Goal: Use online tool/utility: Utilize a website feature to perform a specific function

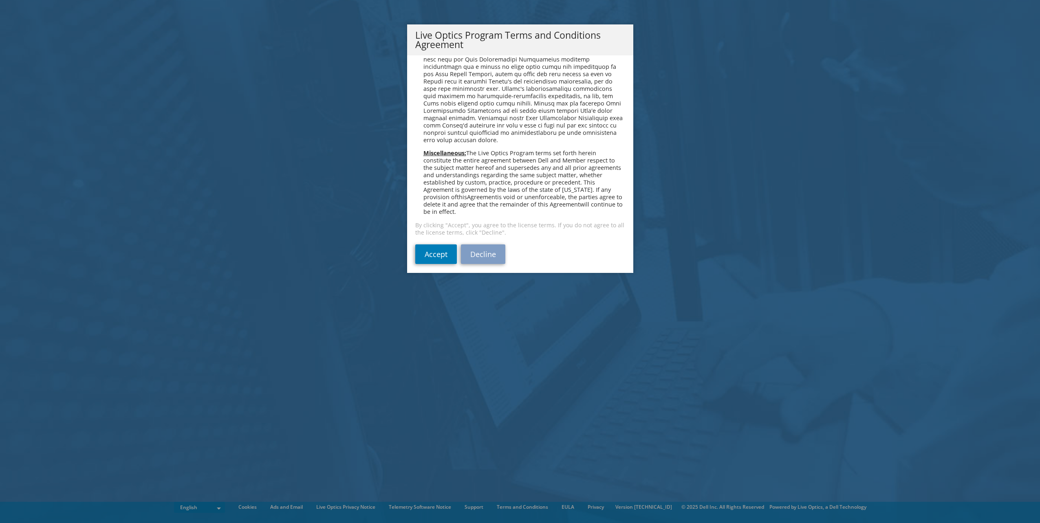
scroll to position [583, 0]
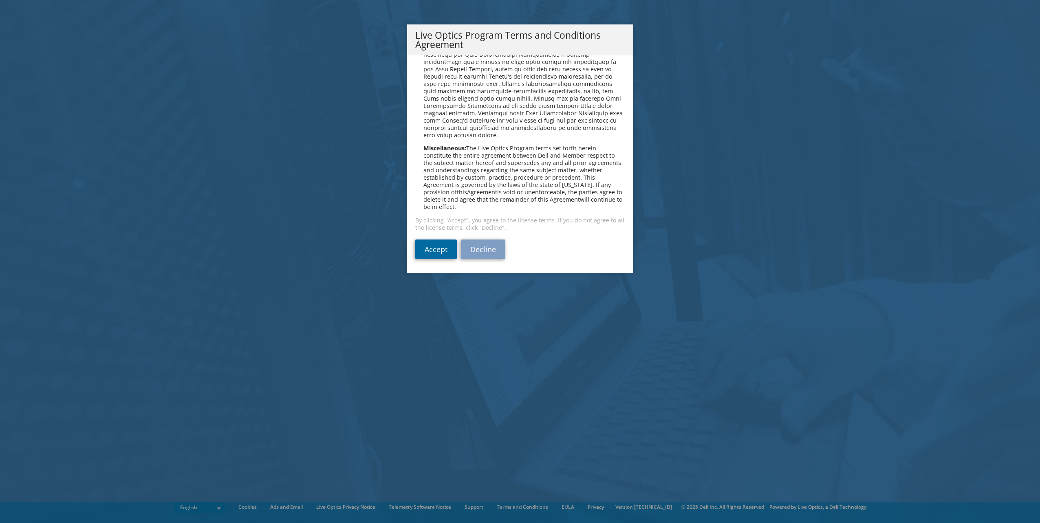
click at [429, 251] on link "Accept" at bounding box center [436, 250] width 42 height 20
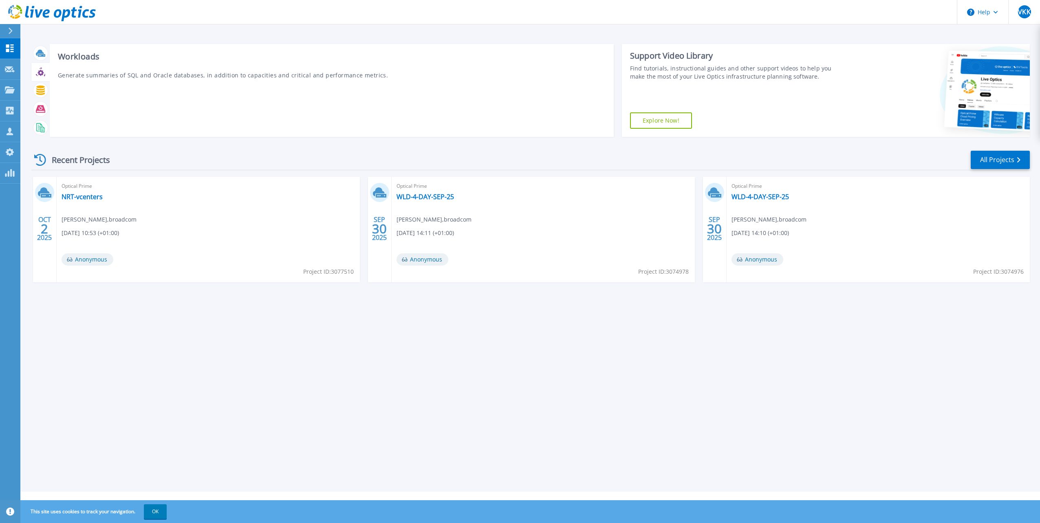
click at [40, 73] on icon at bounding box center [40, 73] width 6 height 6
click at [86, 197] on link "NRT-vcenters" at bounding box center [82, 197] width 41 height 8
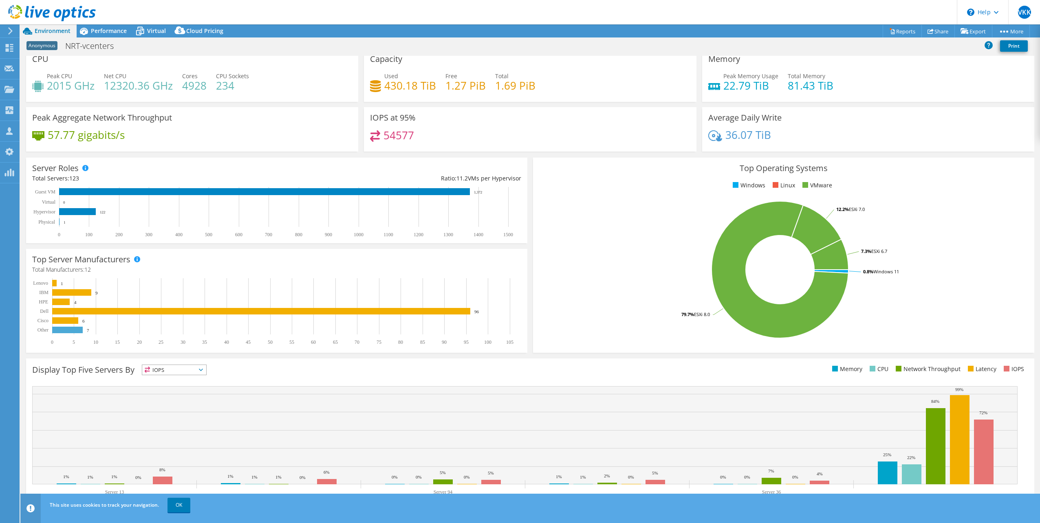
scroll to position [20, 0]
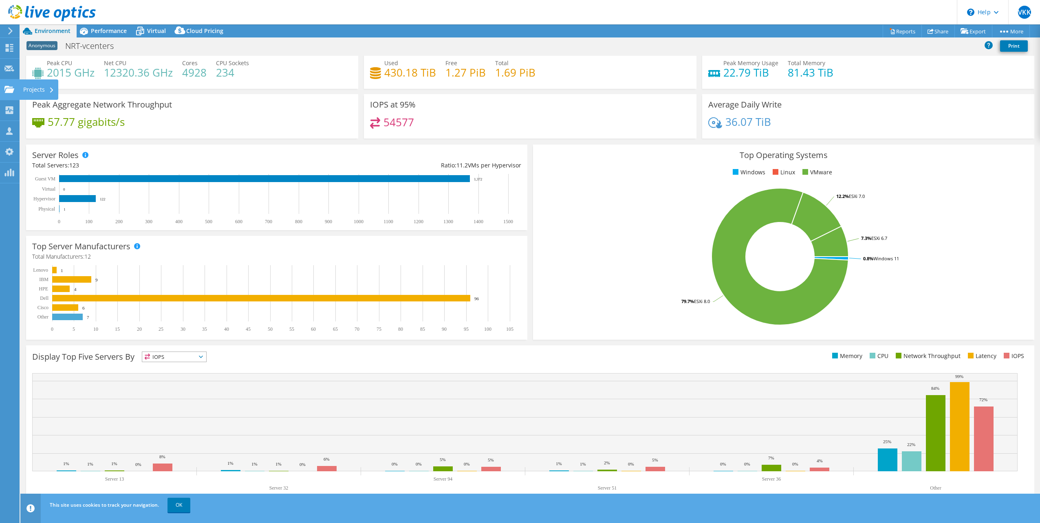
click at [9, 92] on use at bounding box center [9, 89] width 10 height 7
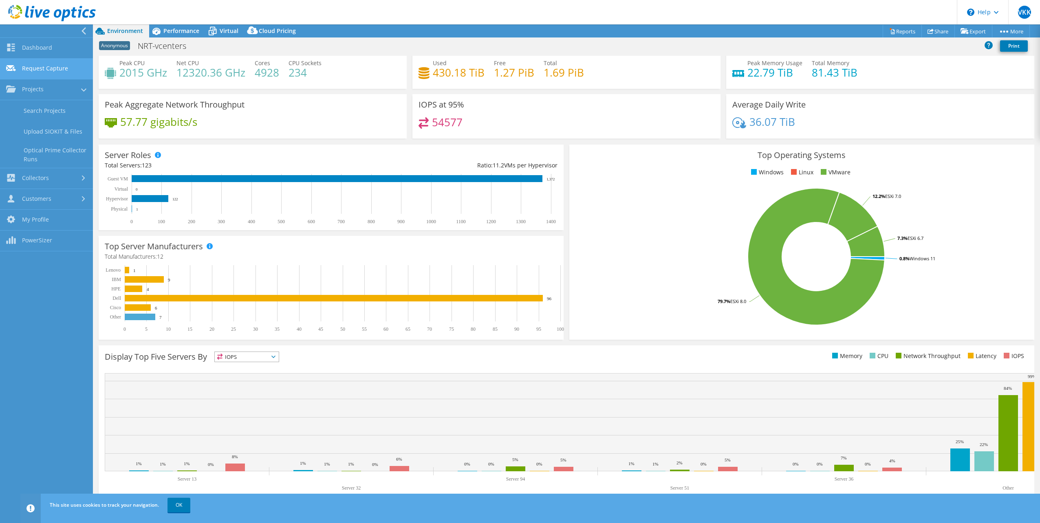
click at [20, 72] on link "Request Capture" at bounding box center [46, 69] width 93 height 21
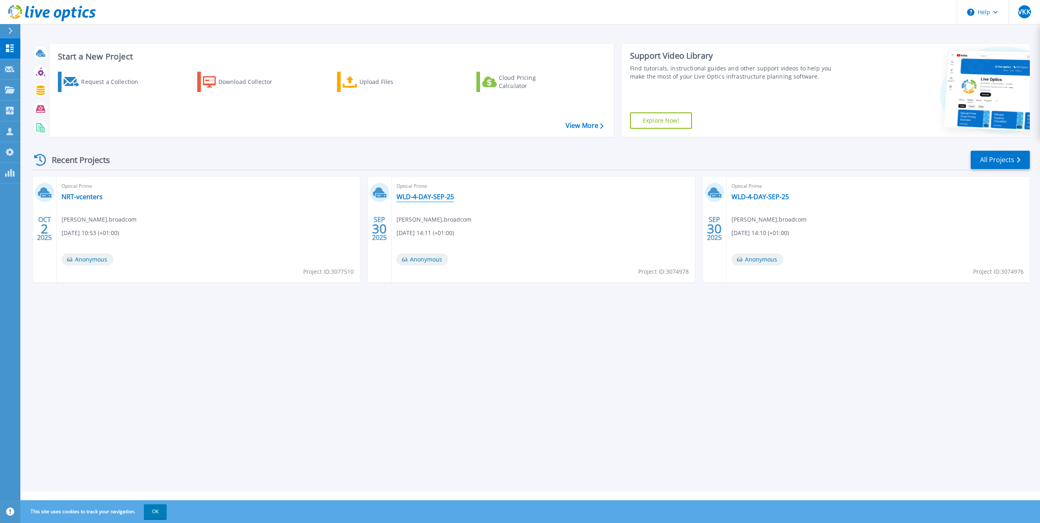
click at [421, 196] on link "WLD-4-DAY-SEP-25" at bounding box center [424, 197] width 57 height 8
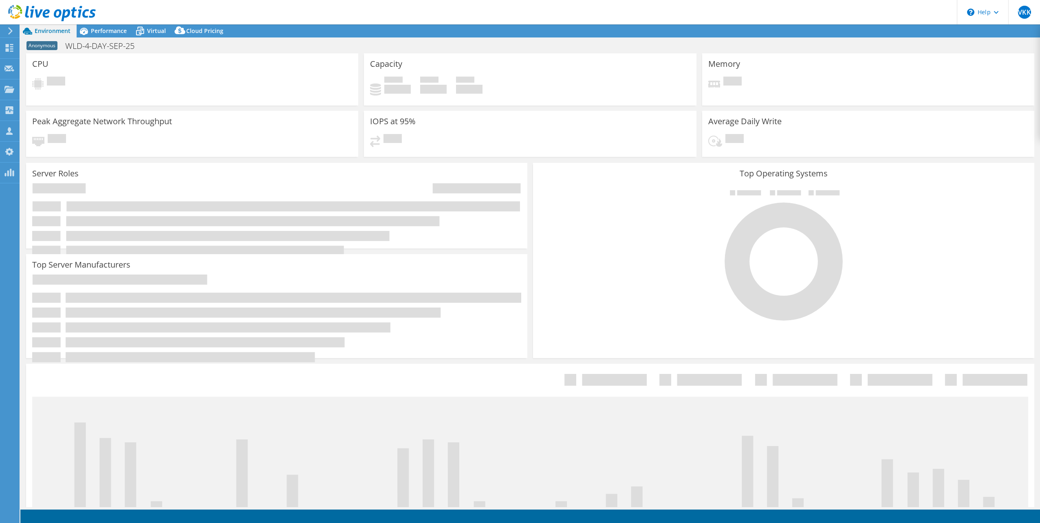
select select "USD"
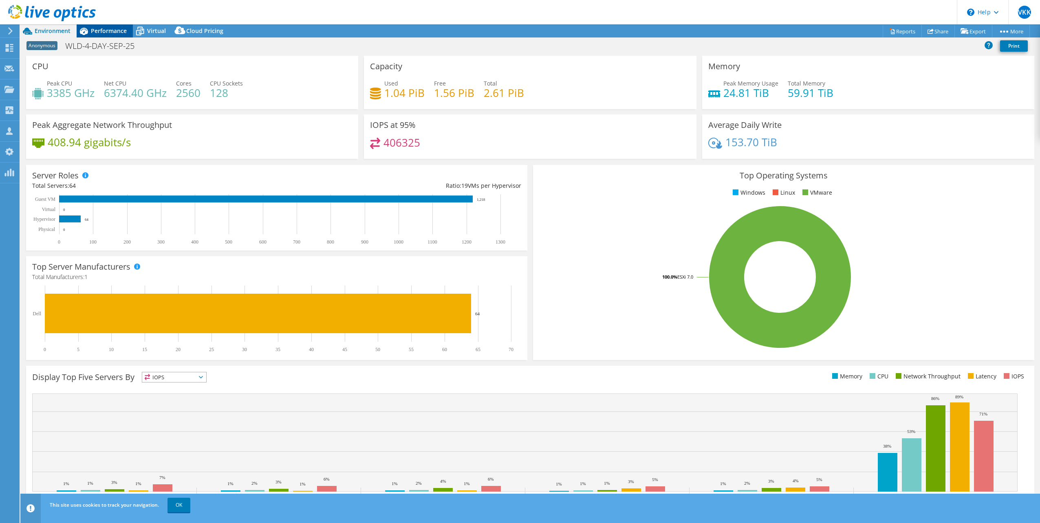
click at [112, 35] on div "Performance" at bounding box center [105, 30] width 56 height 13
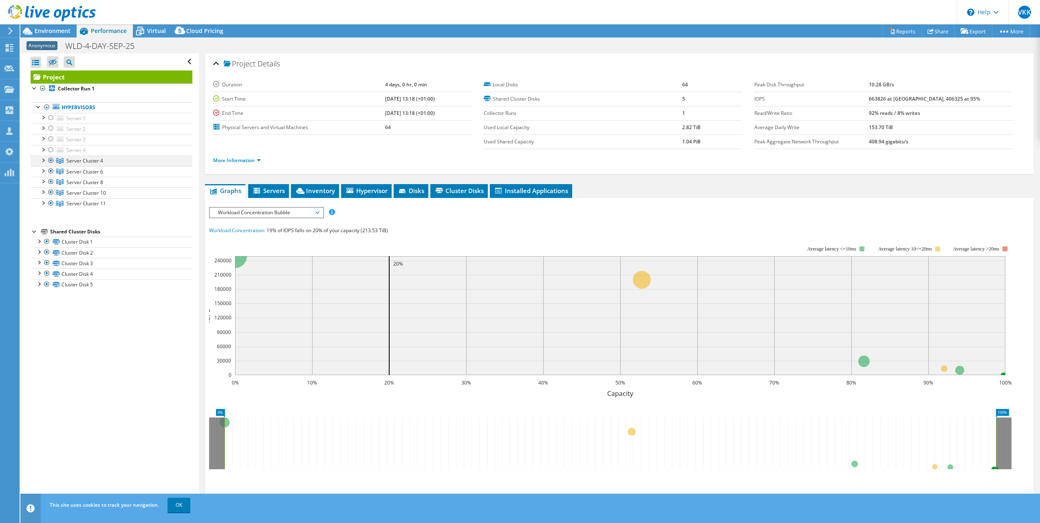
click at [44, 158] on div at bounding box center [43, 160] width 8 height 8
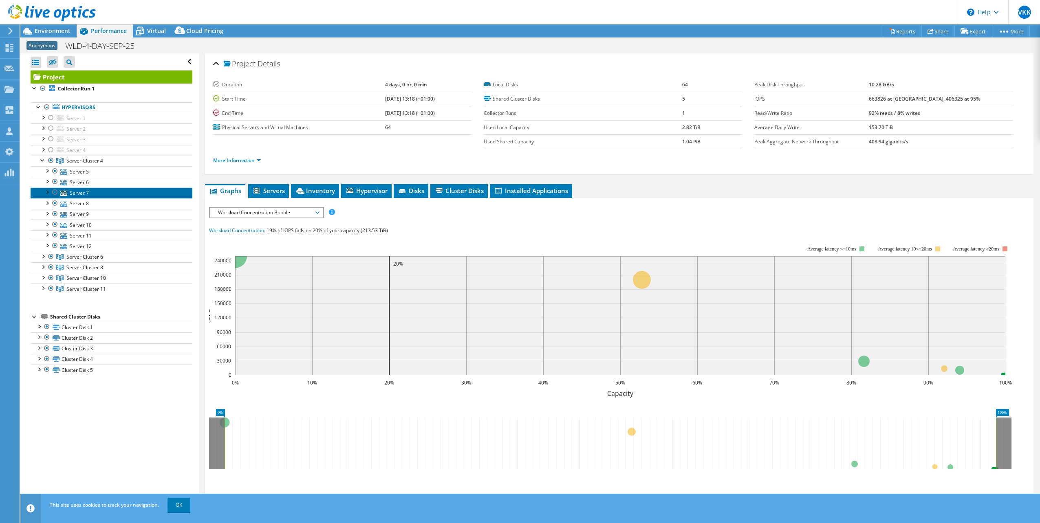
click at [73, 193] on link "Server 7" at bounding box center [112, 192] width 162 height 11
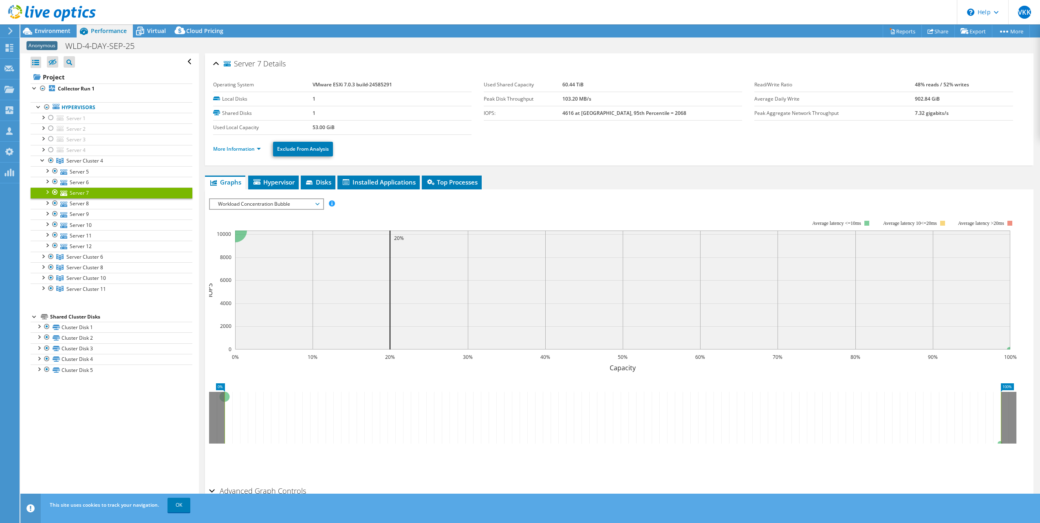
click at [47, 190] on div at bounding box center [47, 191] width 8 height 8
click at [281, 179] on span "Hypervisor" at bounding box center [273, 182] width 42 height 8
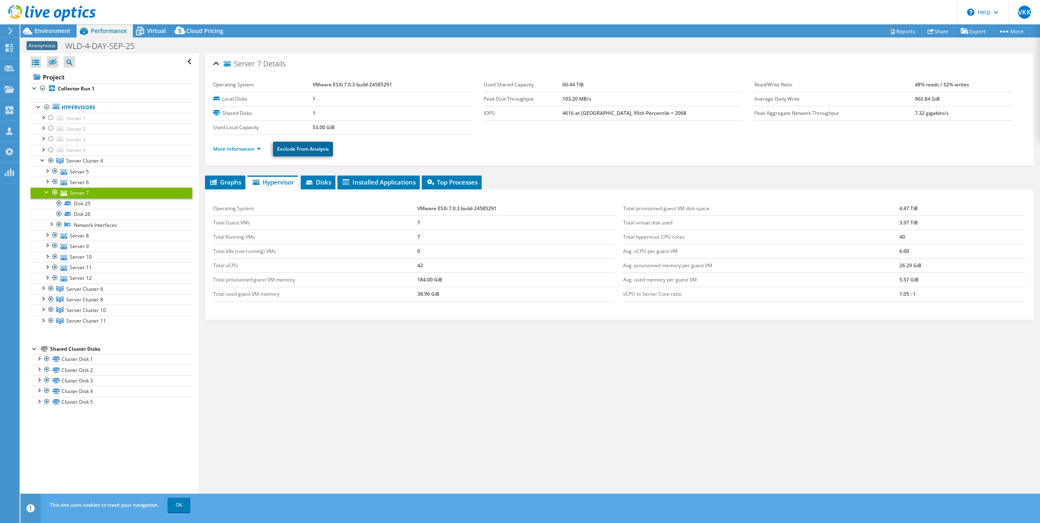
click at [304, 147] on link "Exclude From Analysis" at bounding box center [303, 149] width 60 height 15
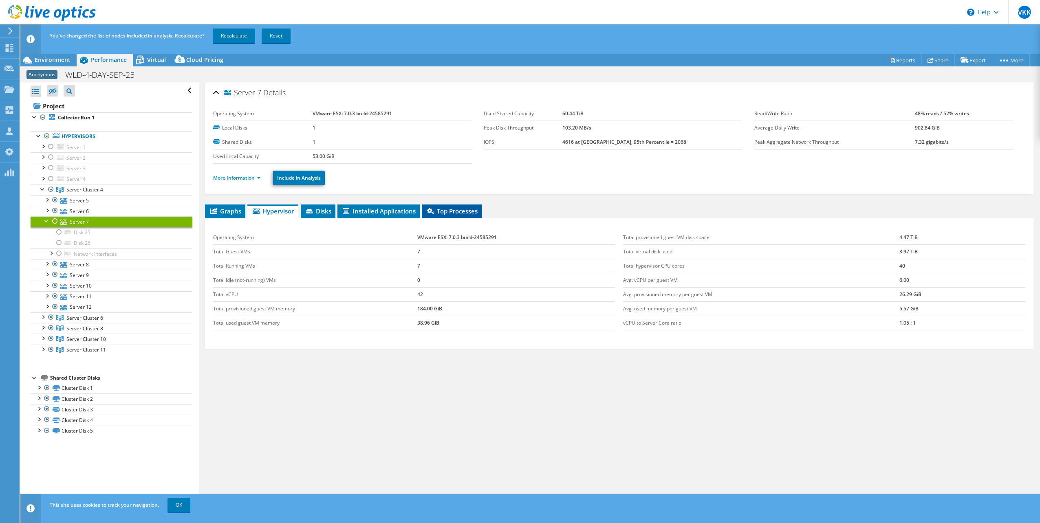
click at [455, 209] on span "Top Processes" at bounding box center [452, 211] width 52 height 8
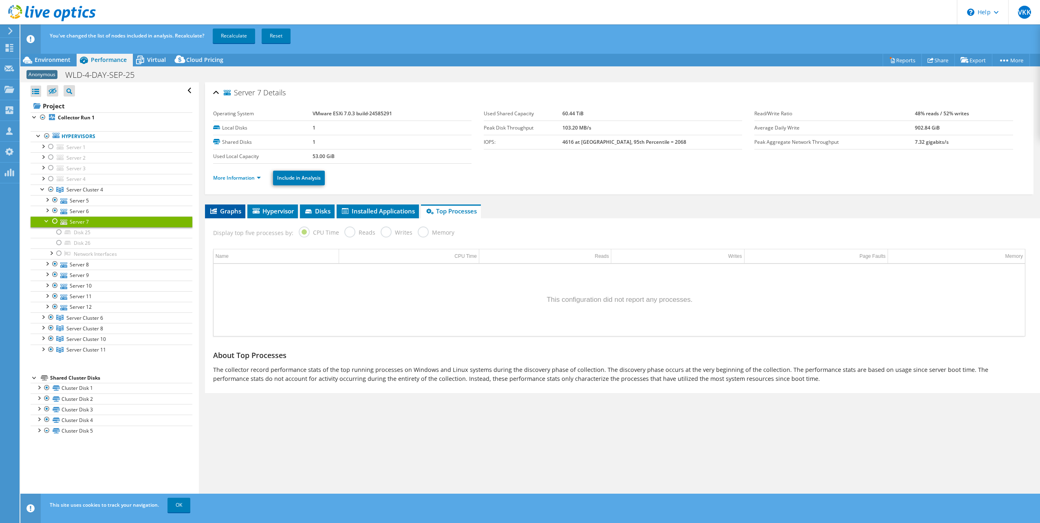
click at [228, 213] on span "Graphs" at bounding box center [225, 211] width 32 height 8
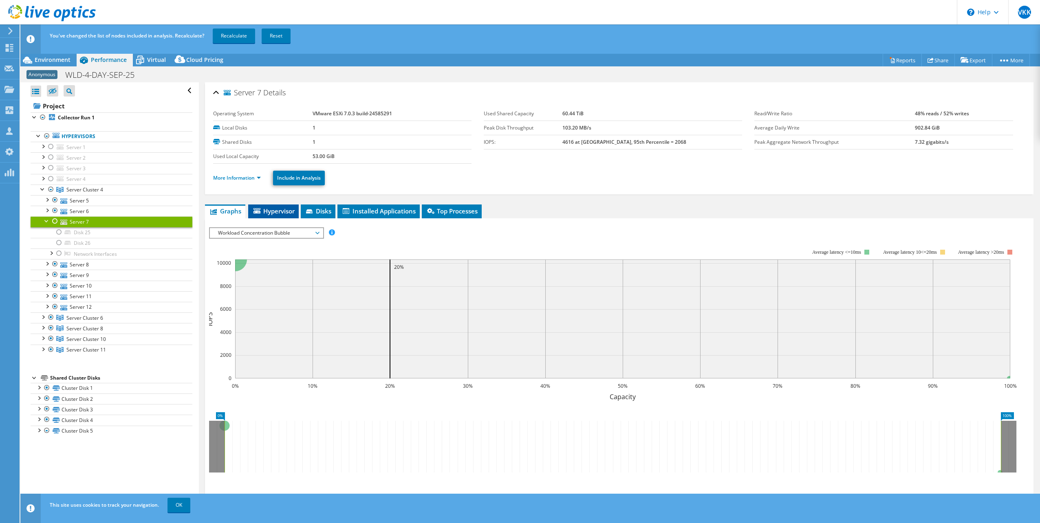
click at [284, 209] on span "Hypervisor" at bounding box center [273, 211] width 42 height 8
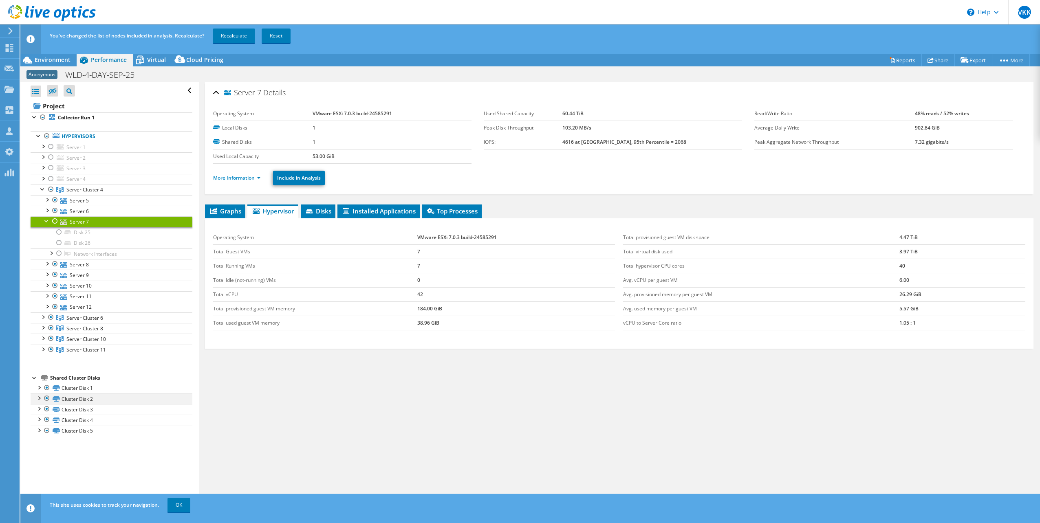
click at [42, 394] on div at bounding box center [39, 398] width 8 height 8
click at [41, 396] on div at bounding box center [39, 398] width 8 height 8
click at [42, 340] on link "Server Cluster 10" at bounding box center [112, 339] width 162 height 11
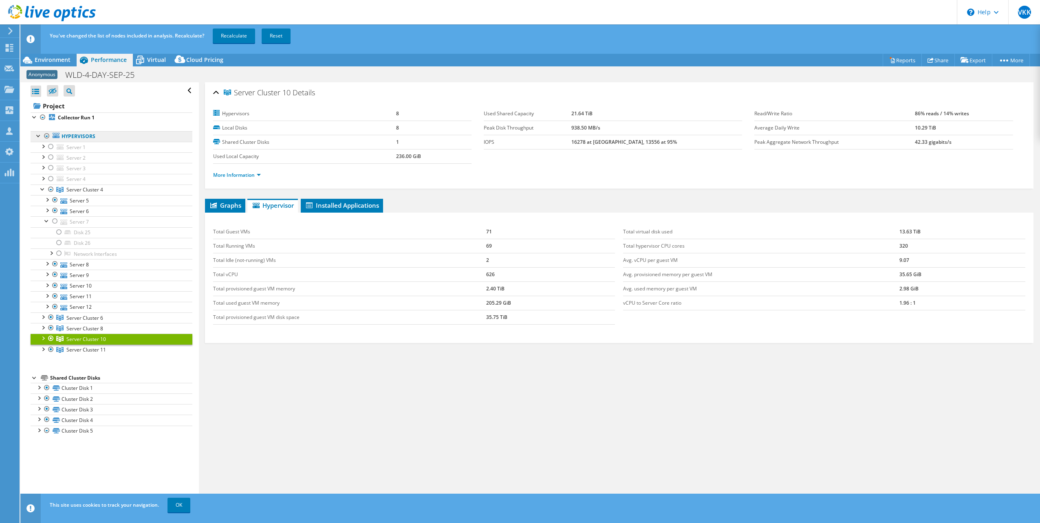
click at [75, 138] on link "Hypervisors" at bounding box center [112, 136] width 162 height 11
click at [72, 152] on link "Server 2" at bounding box center [112, 157] width 162 height 11
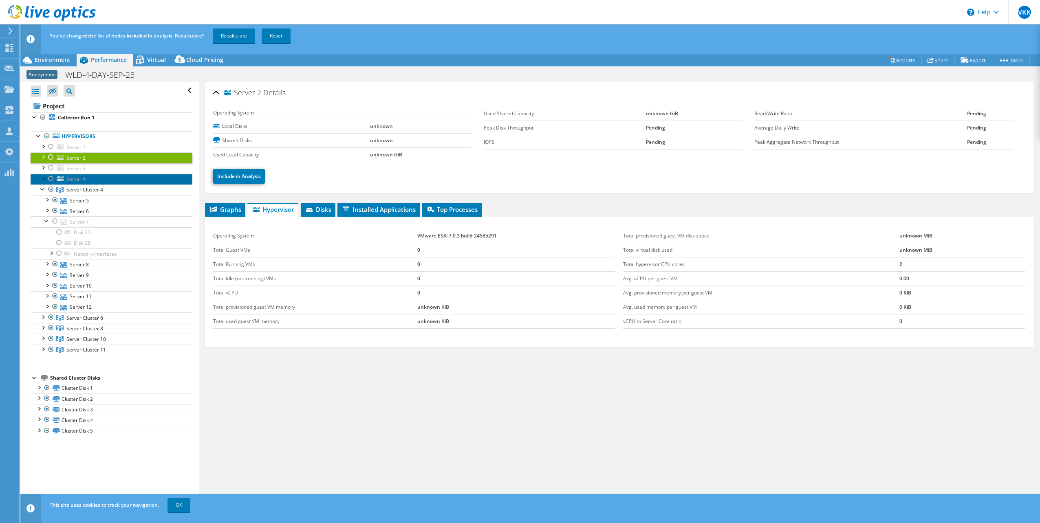
click at [76, 176] on span "Server 4" at bounding box center [75, 179] width 19 height 7
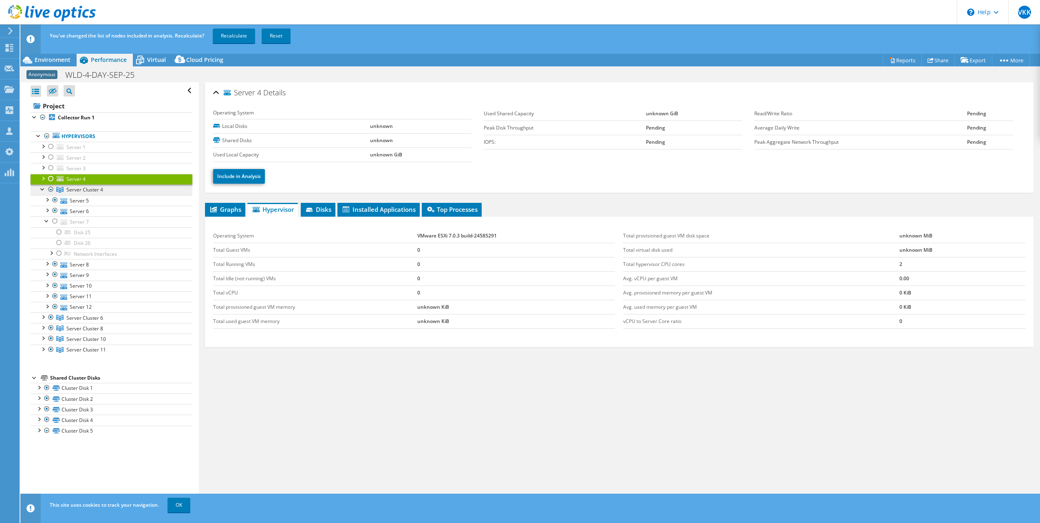
click at [77, 189] on span "Server Cluster 4" at bounding box center [84, 189] width 37 height 7
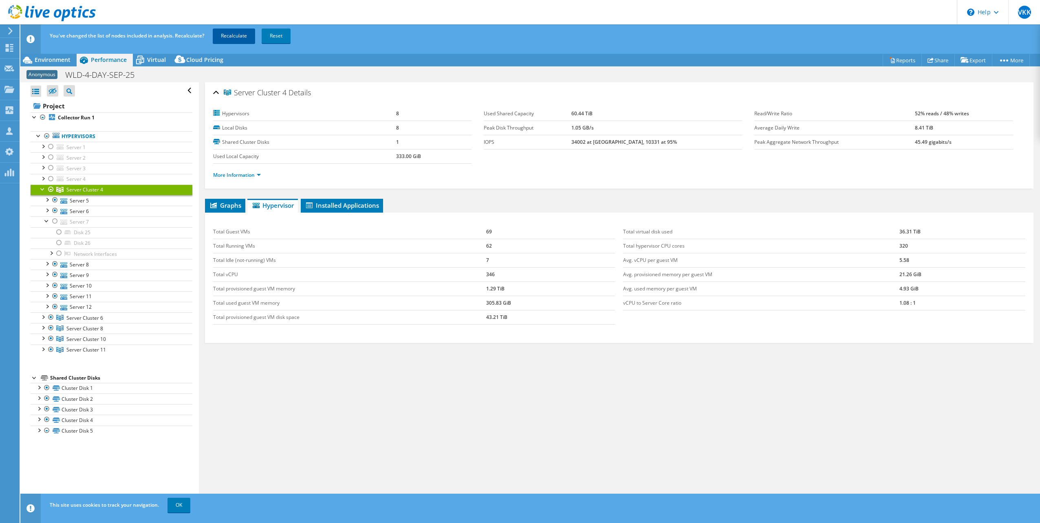
click at [229, 35] on link "Recalculate" at bounding box center [234, 36] width 42 height 15
click at [37, 409] on div at bounding box center [39, 408] width 8 height 8
click at [42, 318] on div at bounding box center [43, 316] width 8 height 8
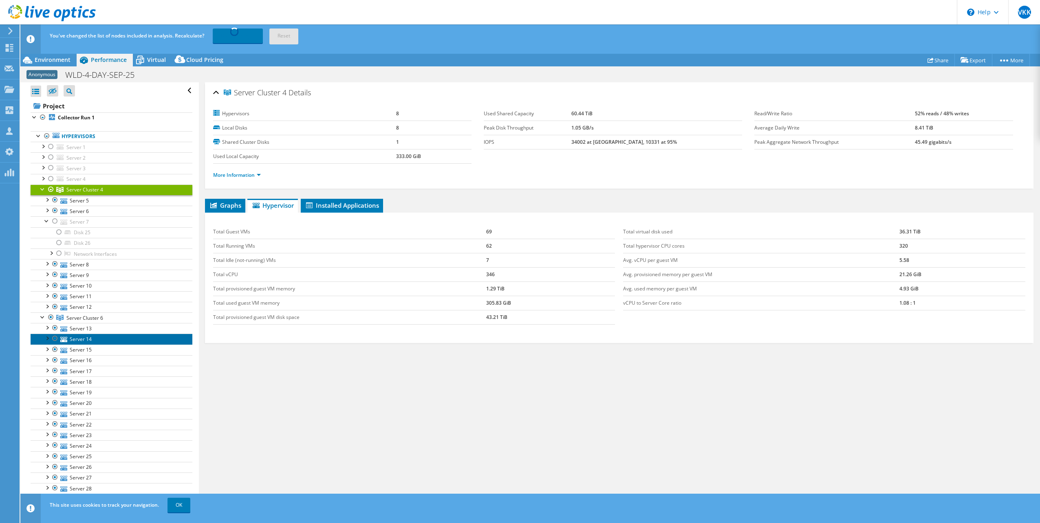
click at [83, 336] on link "Server 14" at bounding box center [112, 339] width 162 height 11
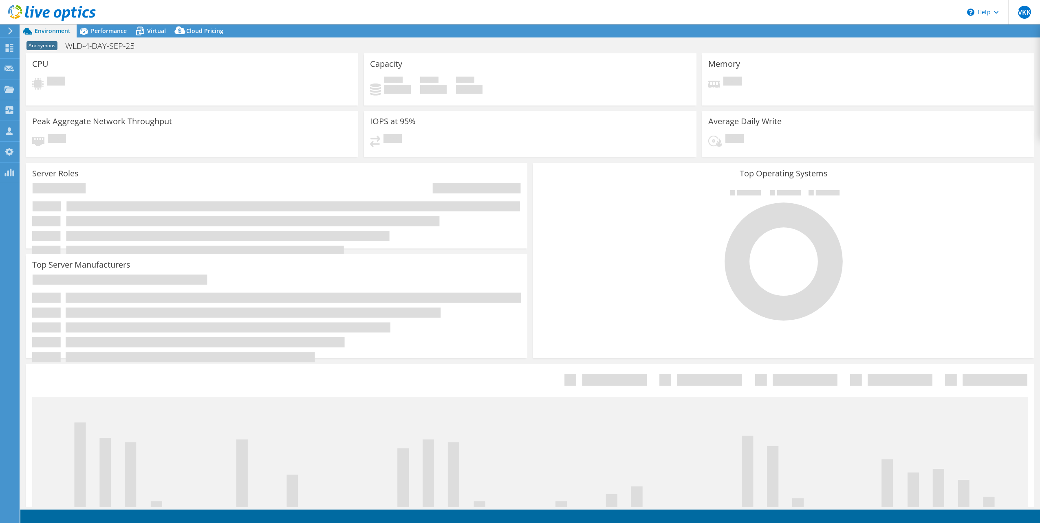
select select "USD"
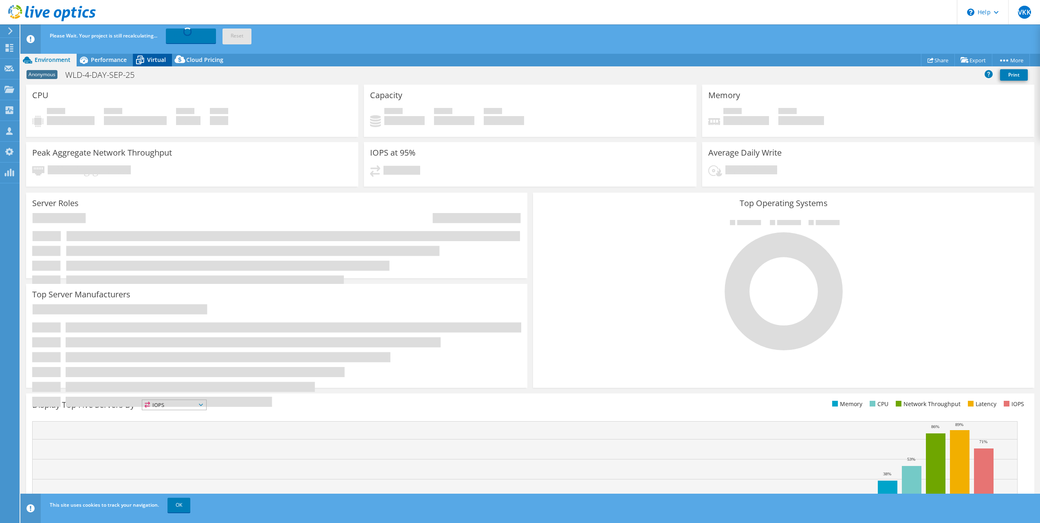
click at [151, 61] on span "Virtual" at bounding box center [156, 60] width 19 height 8
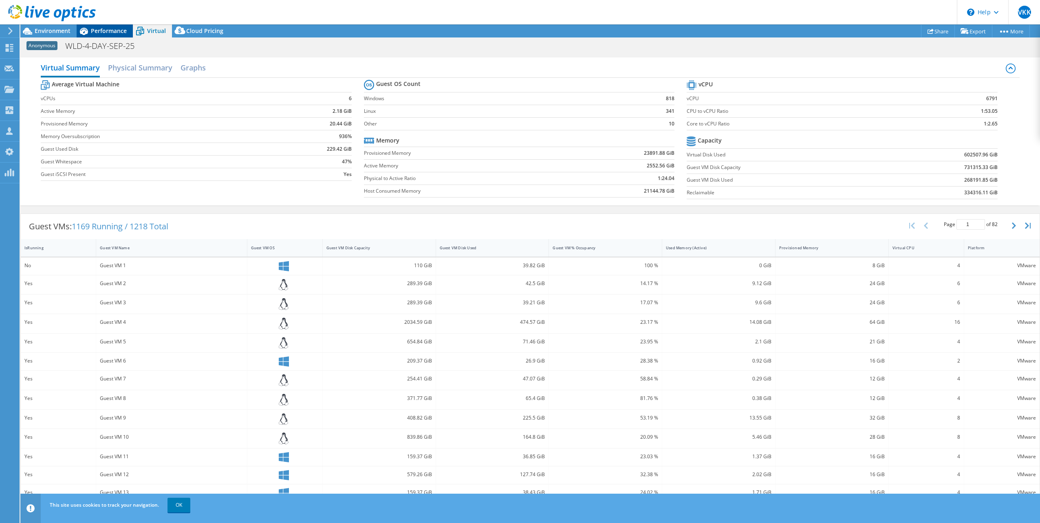
click at [120, 37] on div "Performance" at bounding box center [105, 30] width 56 height 13
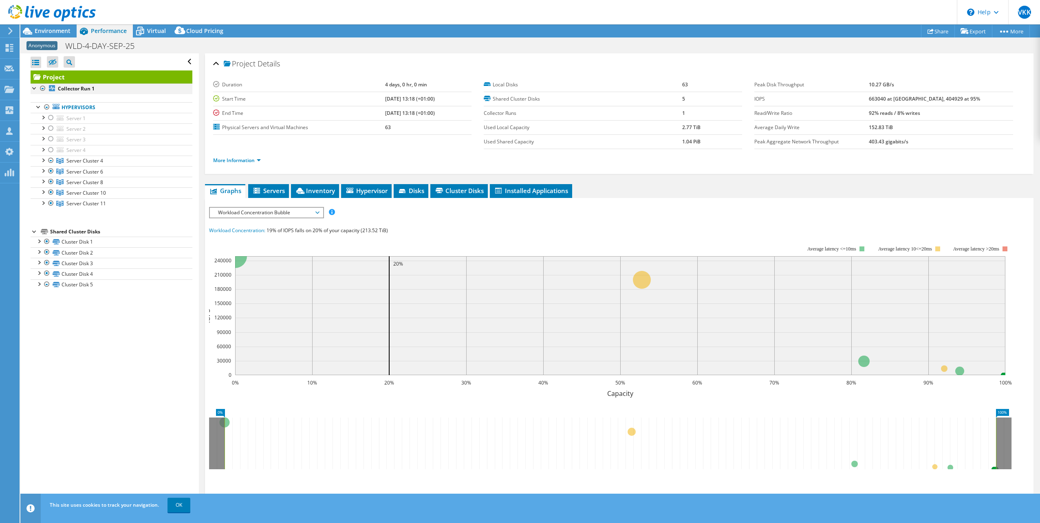
click at [43, 87] on div at bounding box center [43, 89] width 8 height 10
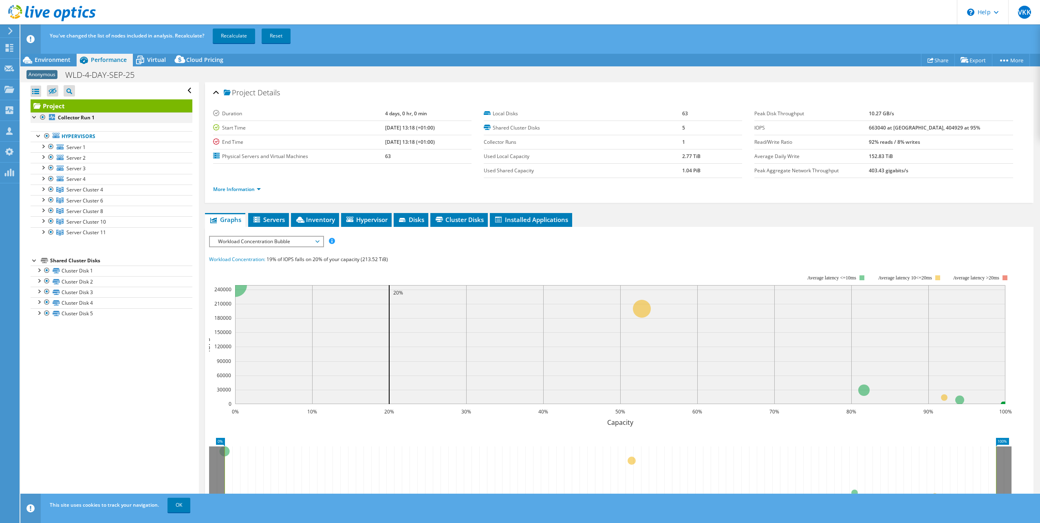
click at [43, 116] on div at bounding box center [43, 117] width 8 height 10
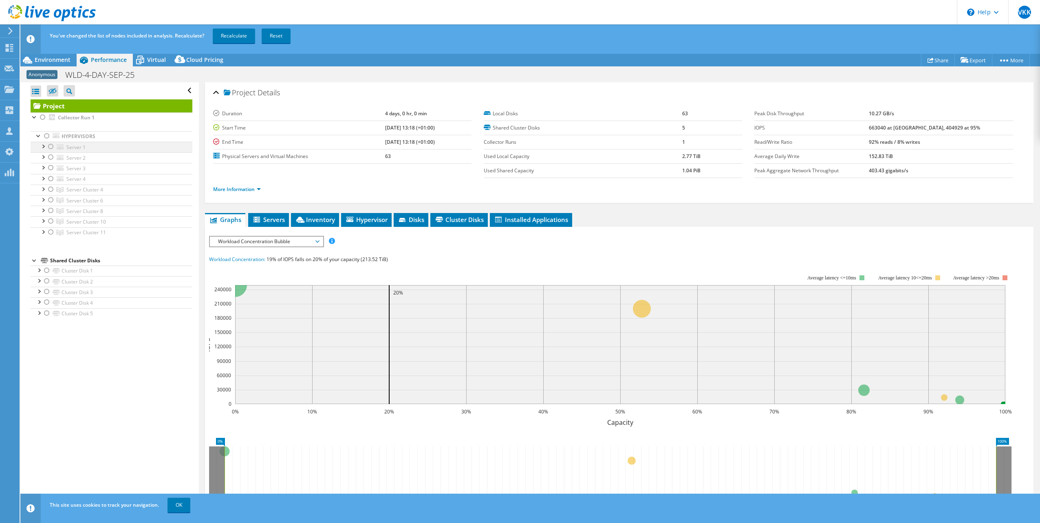
click at [51, 145] on div at bounding box center [51, 147] width 8 height 10
click at [39, 147] on div at bounding box center [43, 146] width 8 height 8
click at [174, 508] on link "OK" at bounding box center [178, 505] width 23 height 15
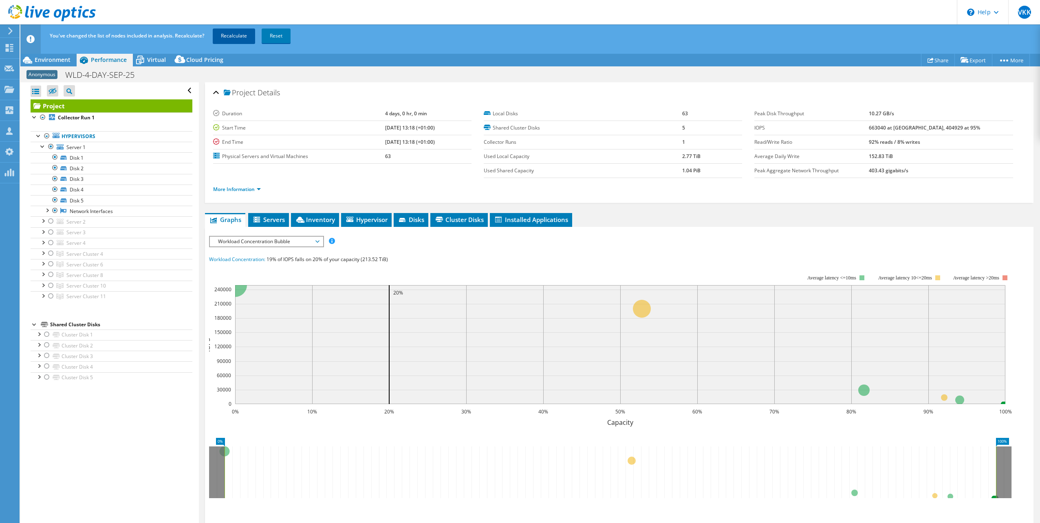
click at [232, 39] on link "Recalculate" at bounding box center [234, 36] width 42 height 15
